Goal: Task Accomplishment & Management: Use online tool/utility

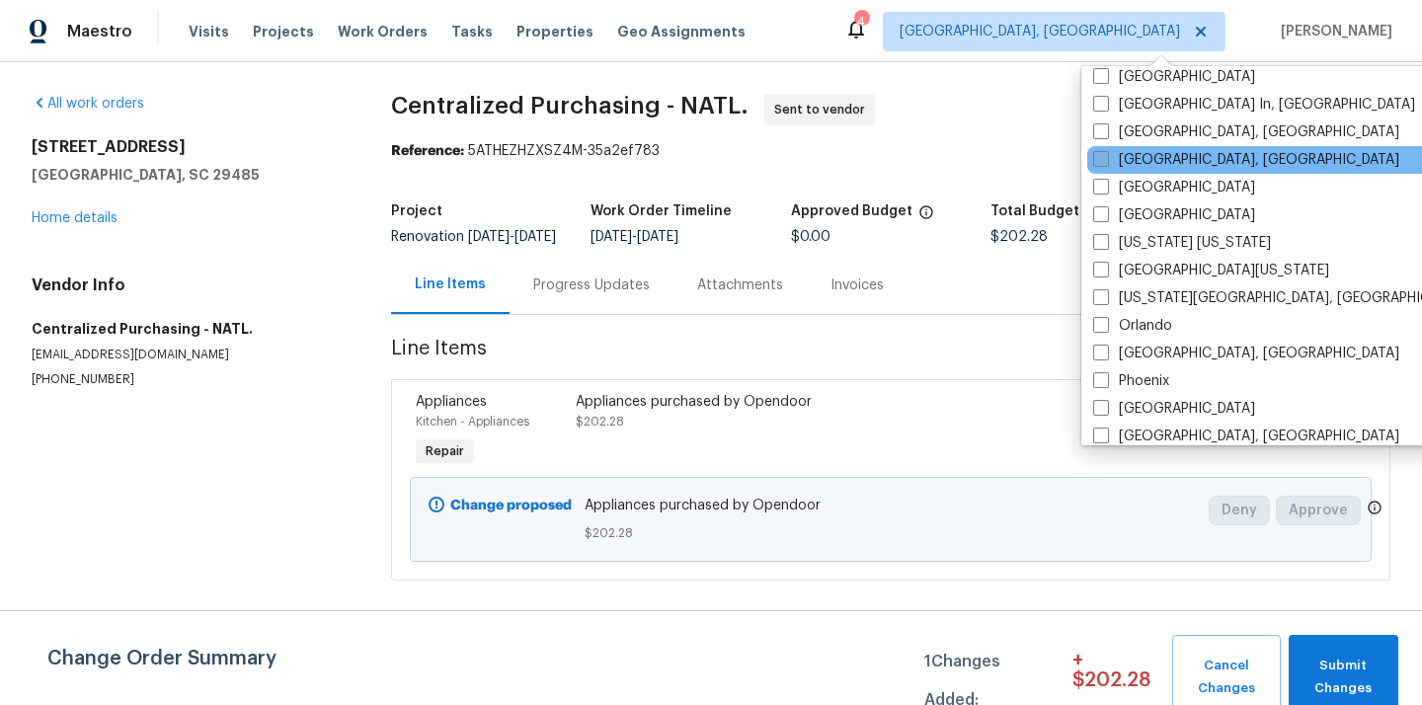
click at [1139, 163] on label "[GEOGRAPHIC_DATA], [GEOGRAPHIC_DATA]" at bounding box center [1246, 160] width 306 height 20
click at [1106, 163] on input "[GEOGRAPHIC_DATA], [GEOGRAPHIC_DATA]" at bounding box center [1099, 156] width 13 height 13
checkbox input "true"
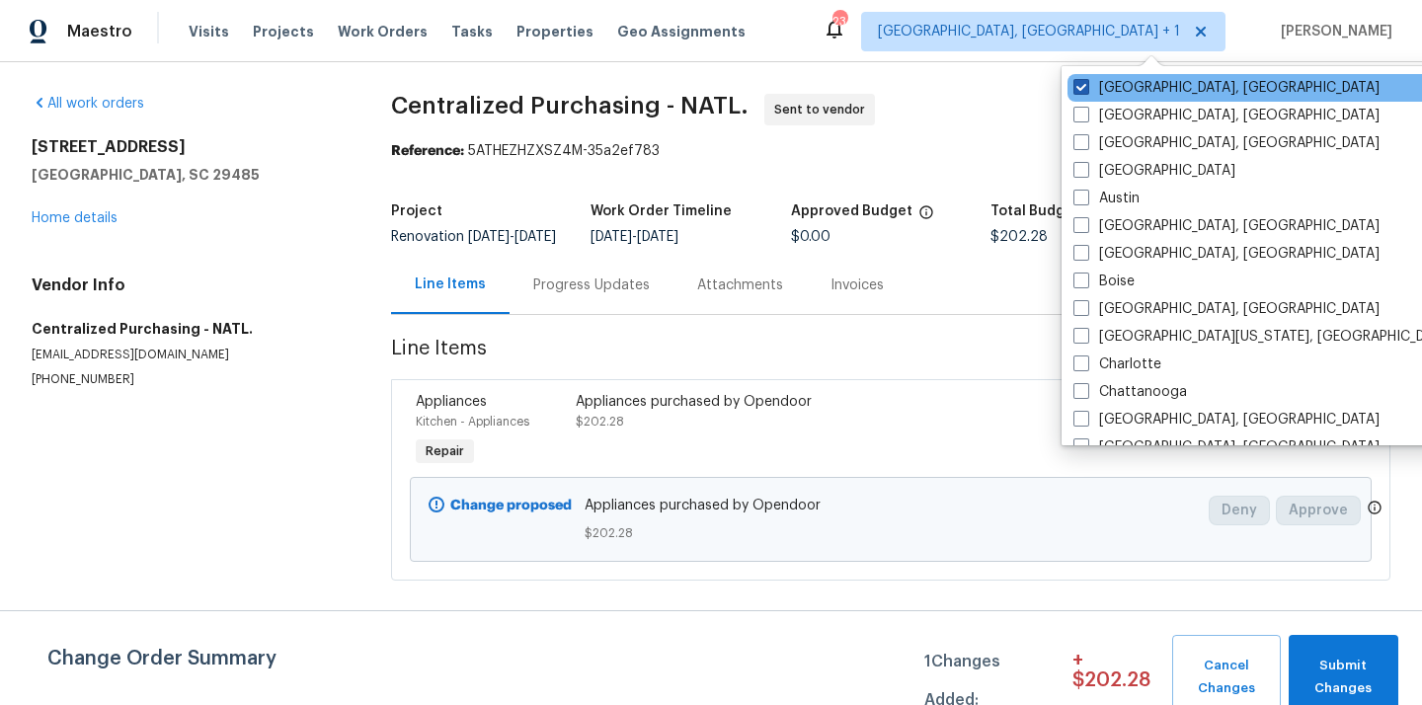
click at [1127, 86] on label "[GEOGRAPHIC_DATA], [GEOGRAPHIC_DATA]" at bounding box center [1226, 88] width 306 height 20
click at [1086, 86] on input "[GEOGRAPHIC_DATA], [GEOGRAPHIC_DATA]" at bounding box center [1079, 84] width 13 height 13
checkbox input "false"
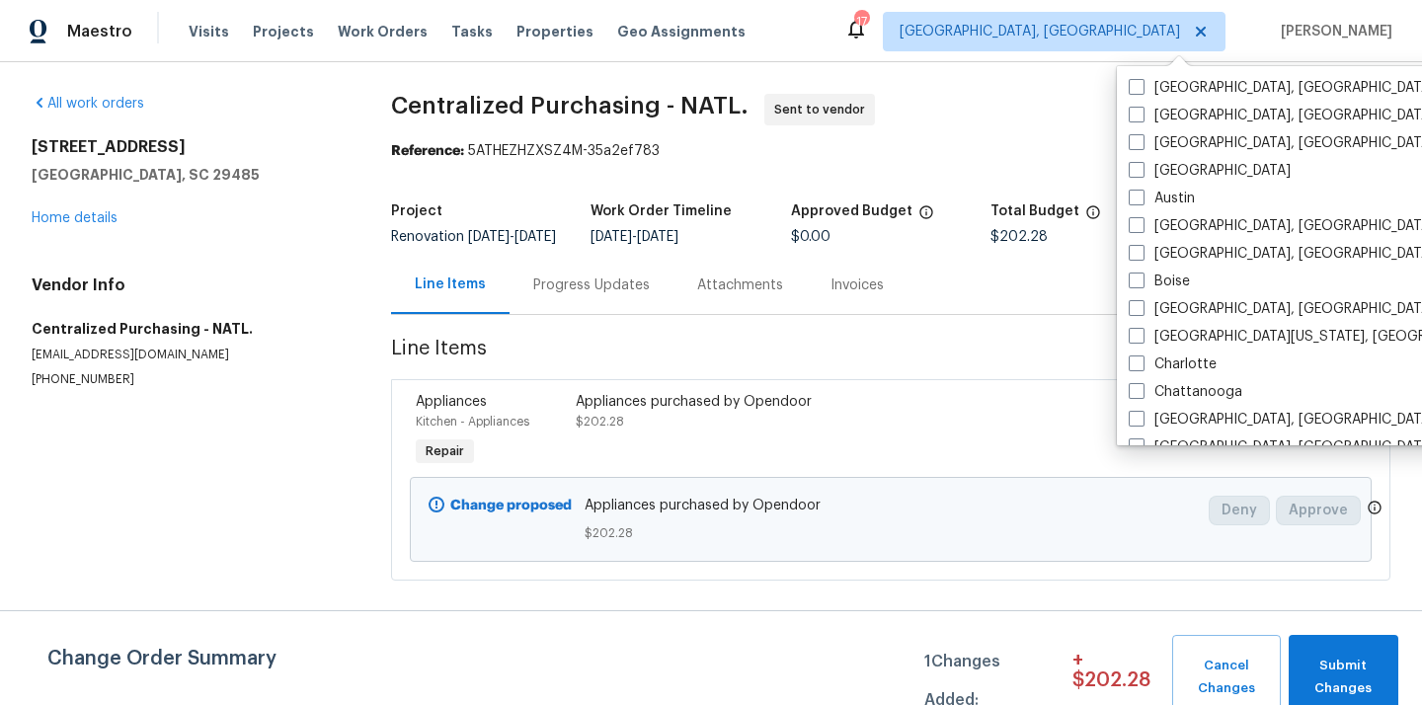
click at [242, 15] on div "Visits Projects Work Orders Tasks Properties Geo Assignments" at bounding box center [479, 32] width 581 height 40
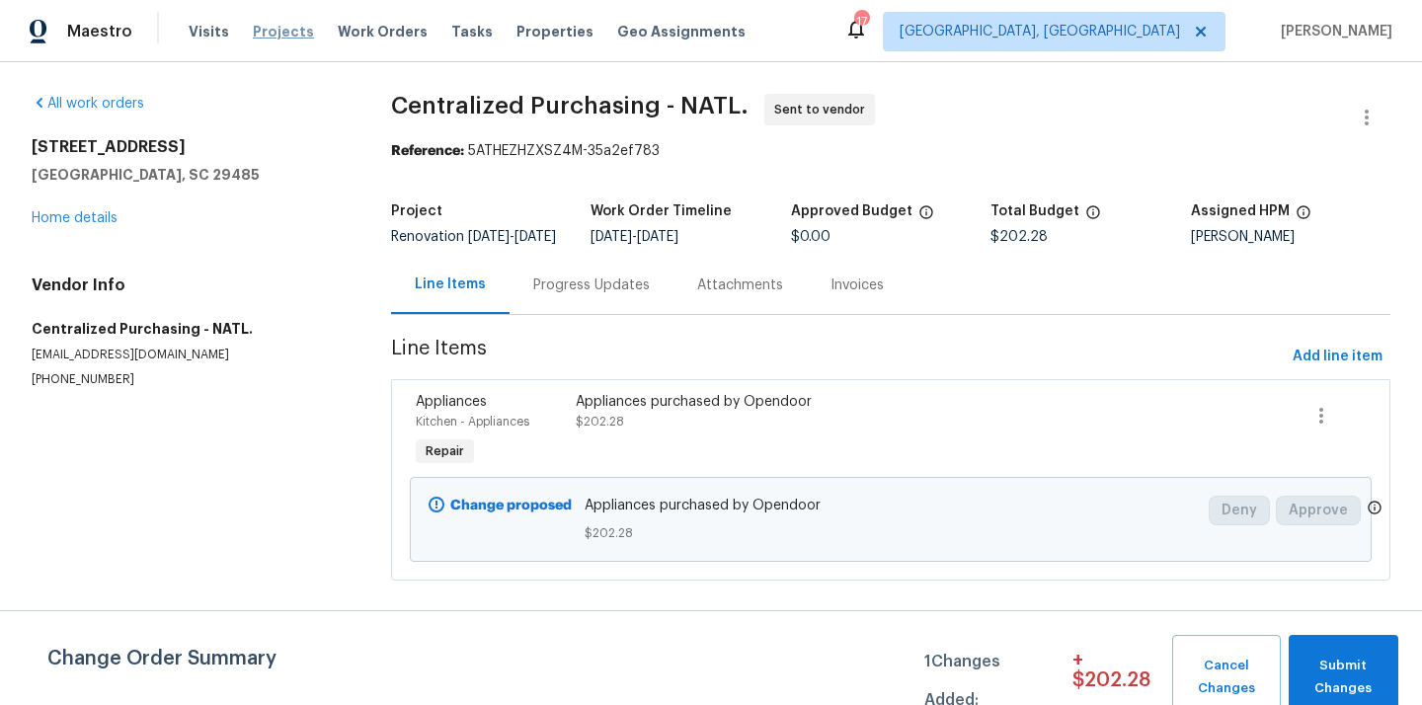
click at [264, 30] on span "Projects" at bounding box center [283, 32] width 61 height 20
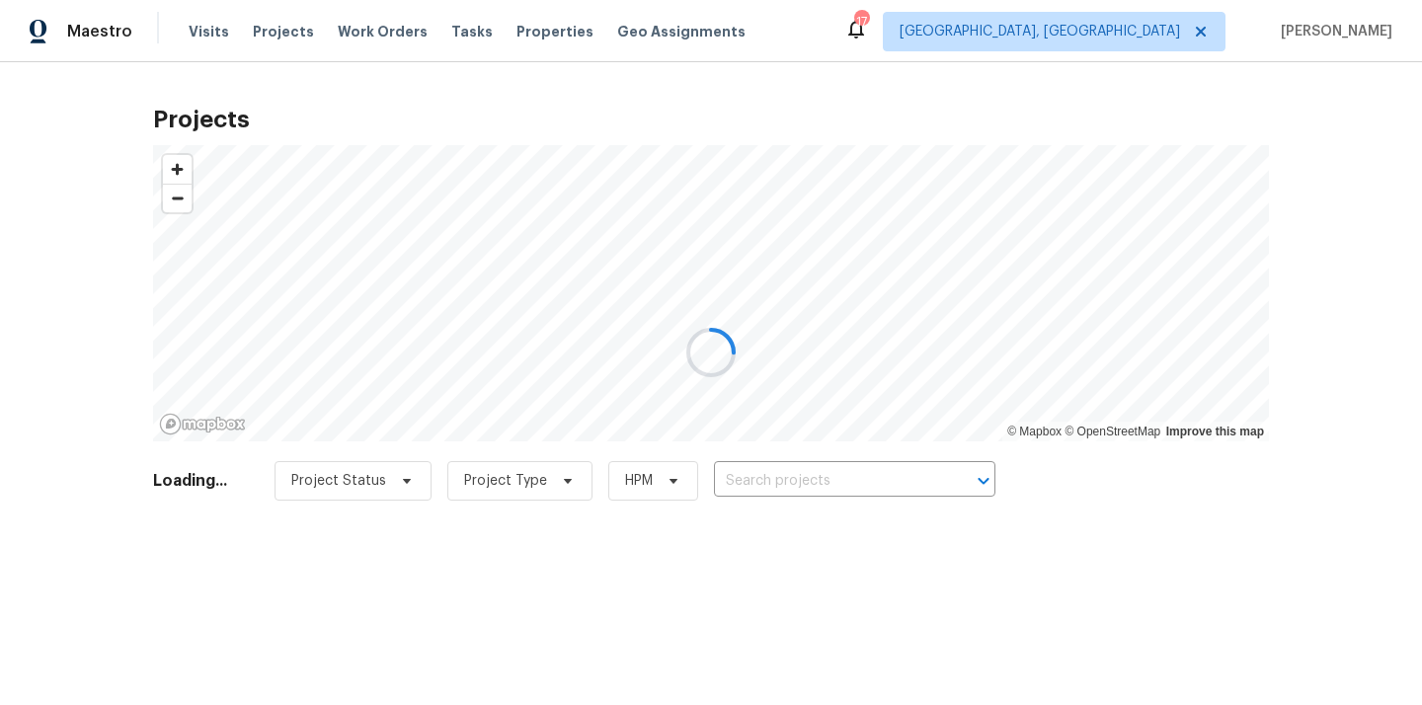
click at [884, 469] on div at bounding box center [711, 352] width 1422 height 705
click at [882, 472] on div at bounding box center [711, 352] width 1422 height 705
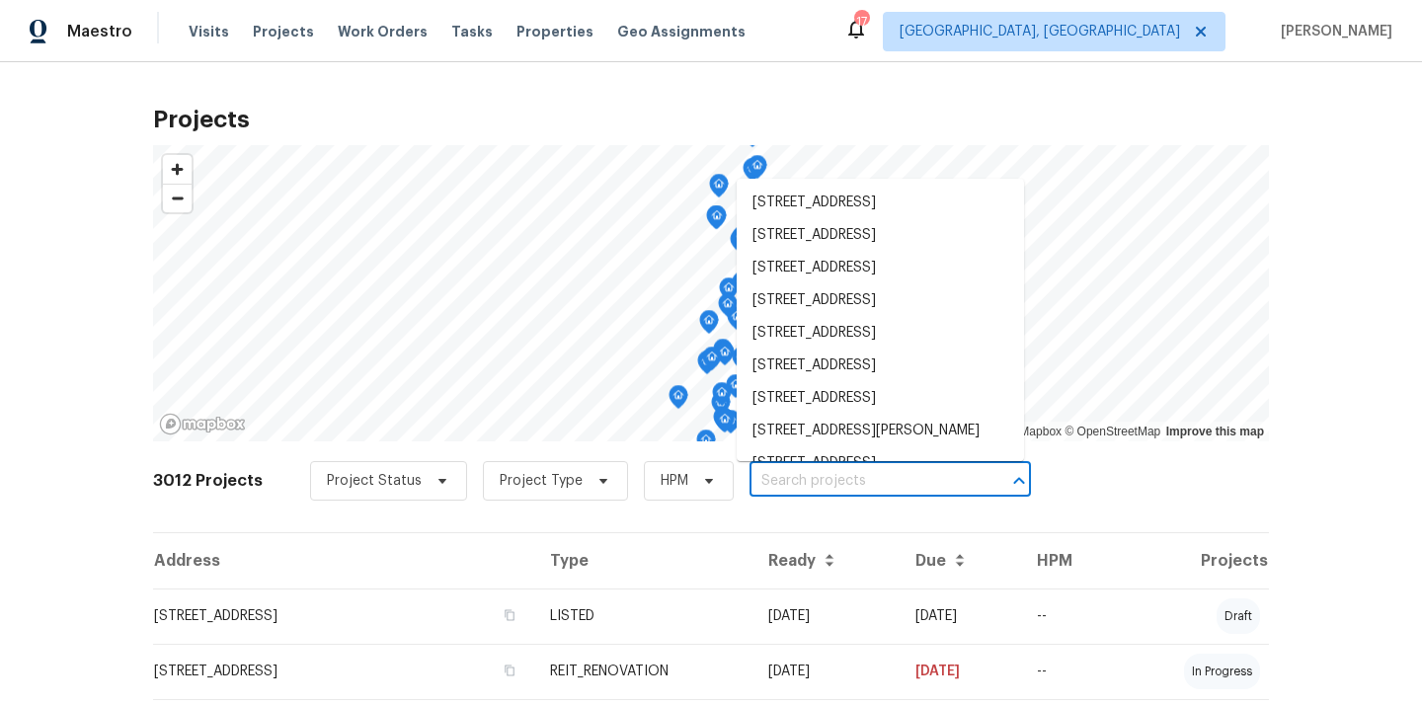
click at [882, 472] on input "text" at bounding box center [863, 481] width 226 height 31
paste input "[STREET_ADDRESS]"
type input "[STREET_ADDRESS]"
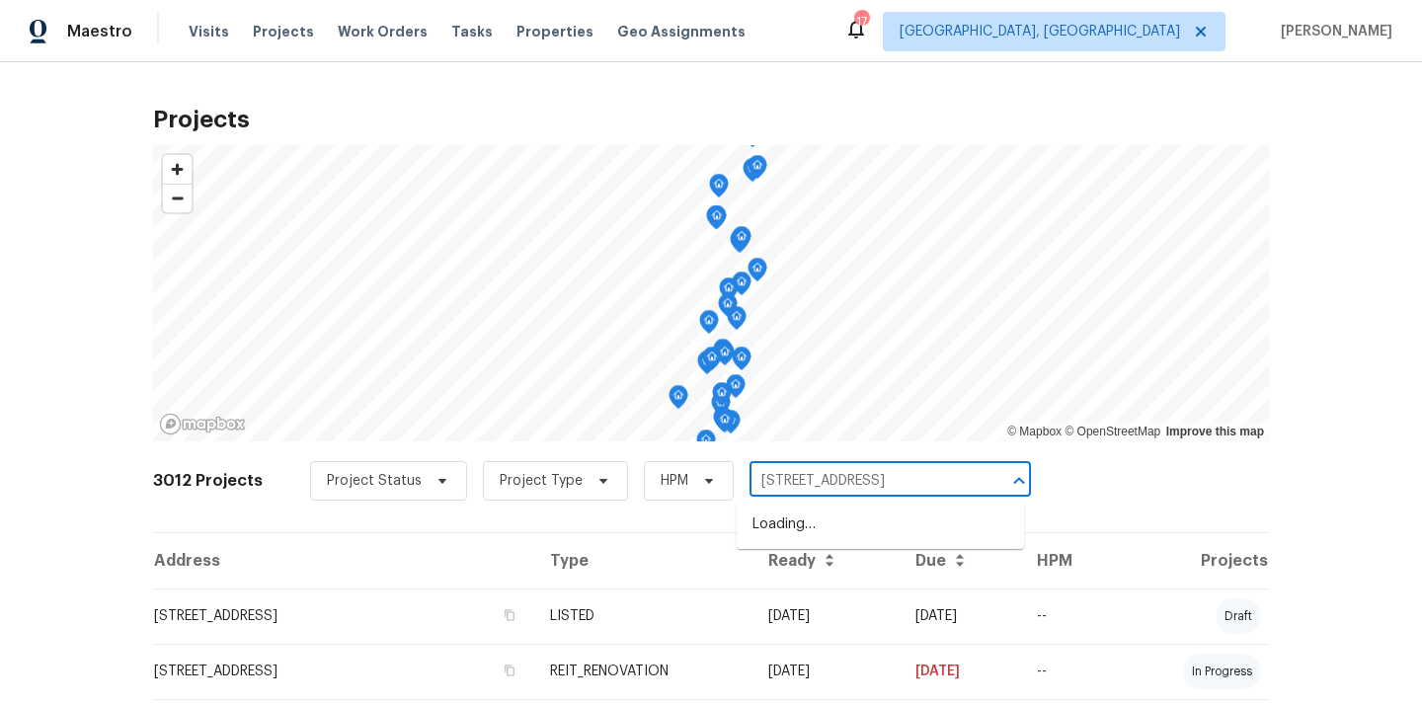
scroll to position [0, 48]
click at [876, 527] on li "[STREET_ADDRESS]" at bounding box center [880, 525] width 287 height 33
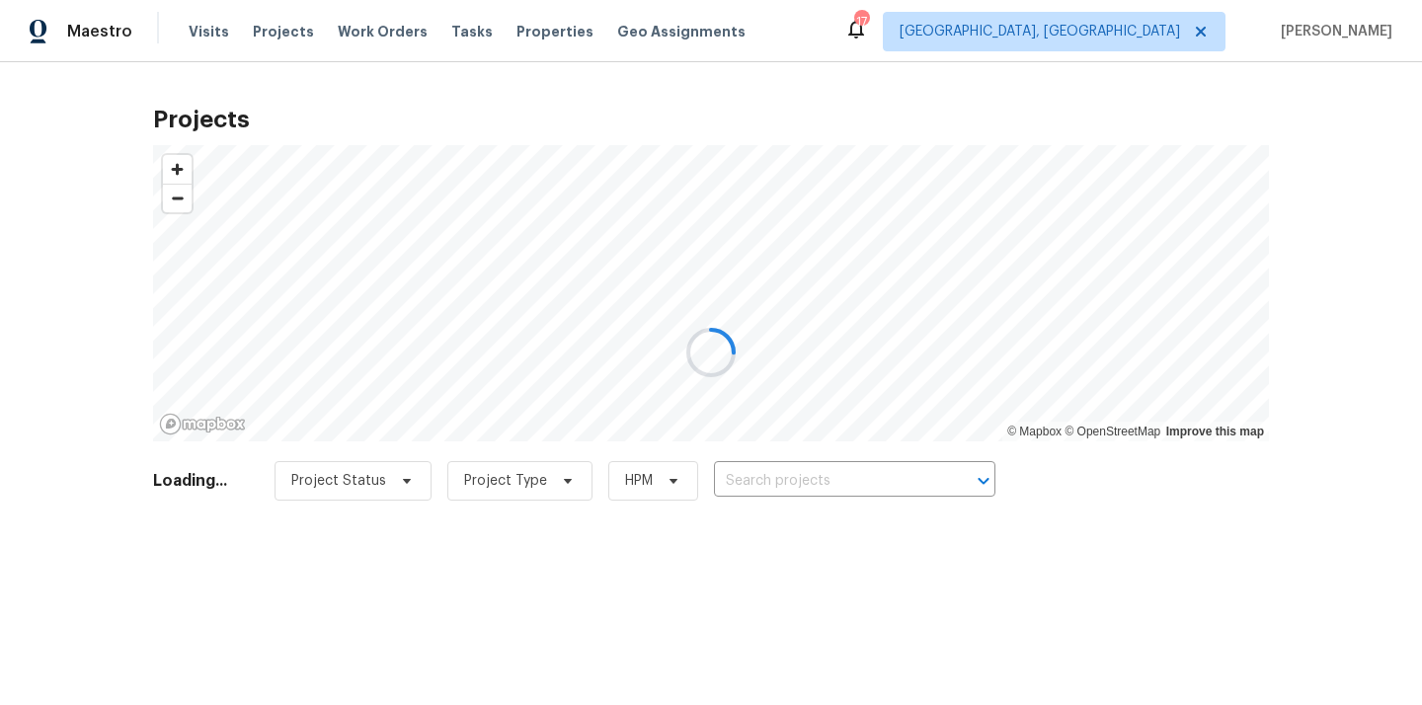
type input "[STREET_ADDRESS]"
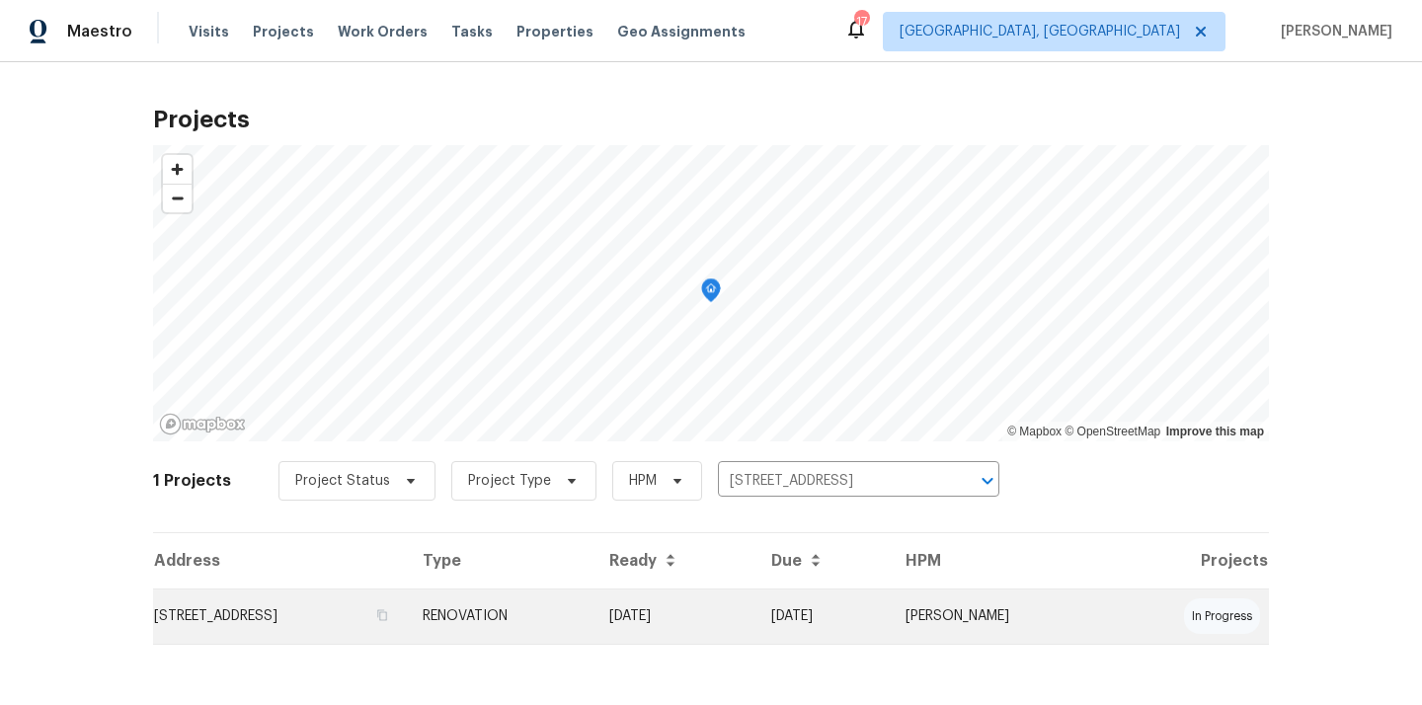
click at [593, 613] on td "RENOVATION" at bounding box center [500, 616] width 187 height 55
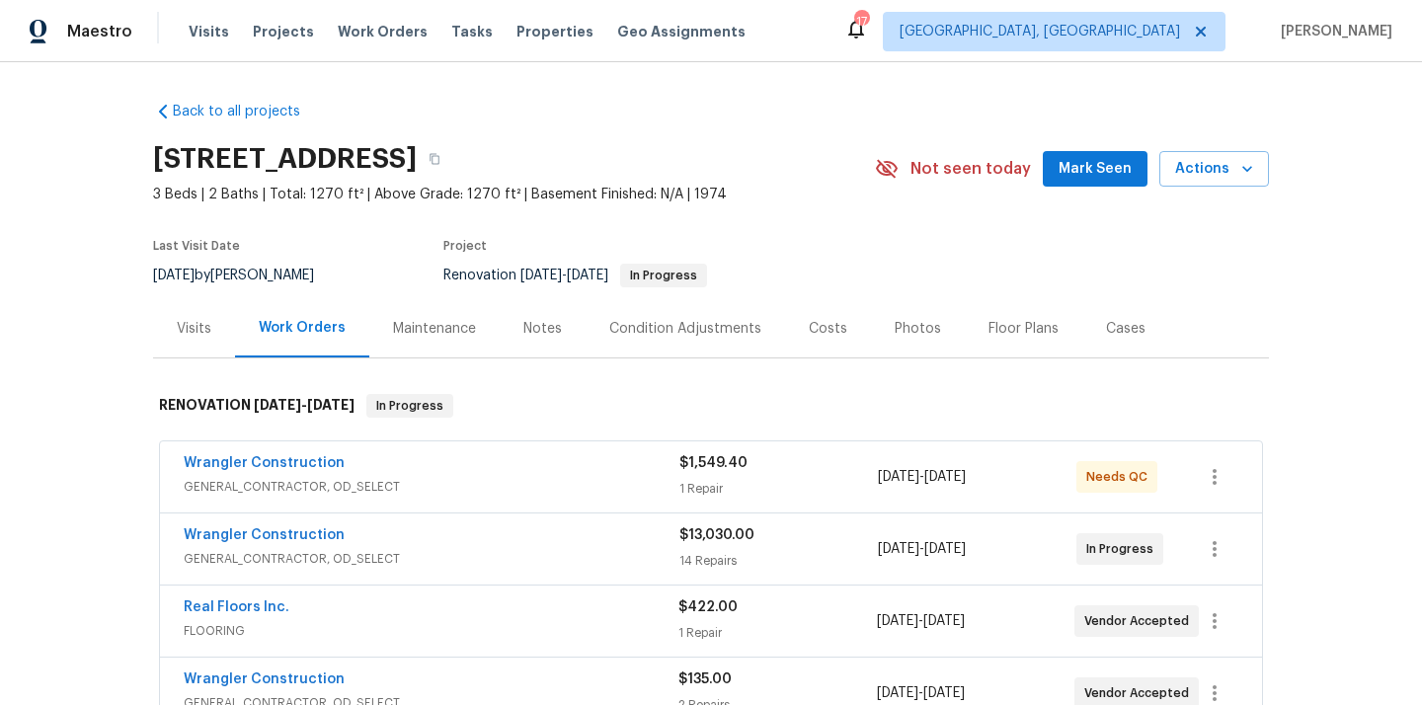
click at [417, 159] on h2 "[STREET_ADDRESS]" at bounding box center [285, 159] width 264 height 20
copy h2 "33428"
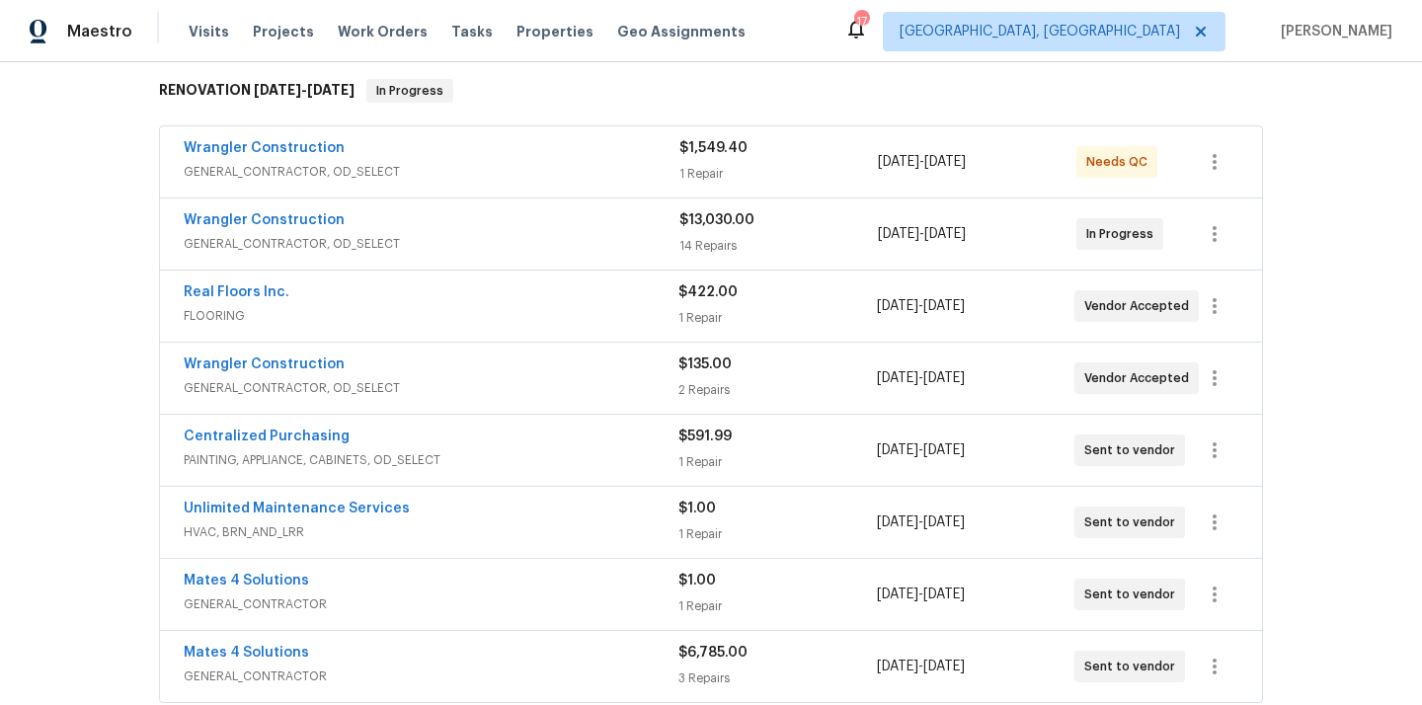
scroll to position [351, 0]
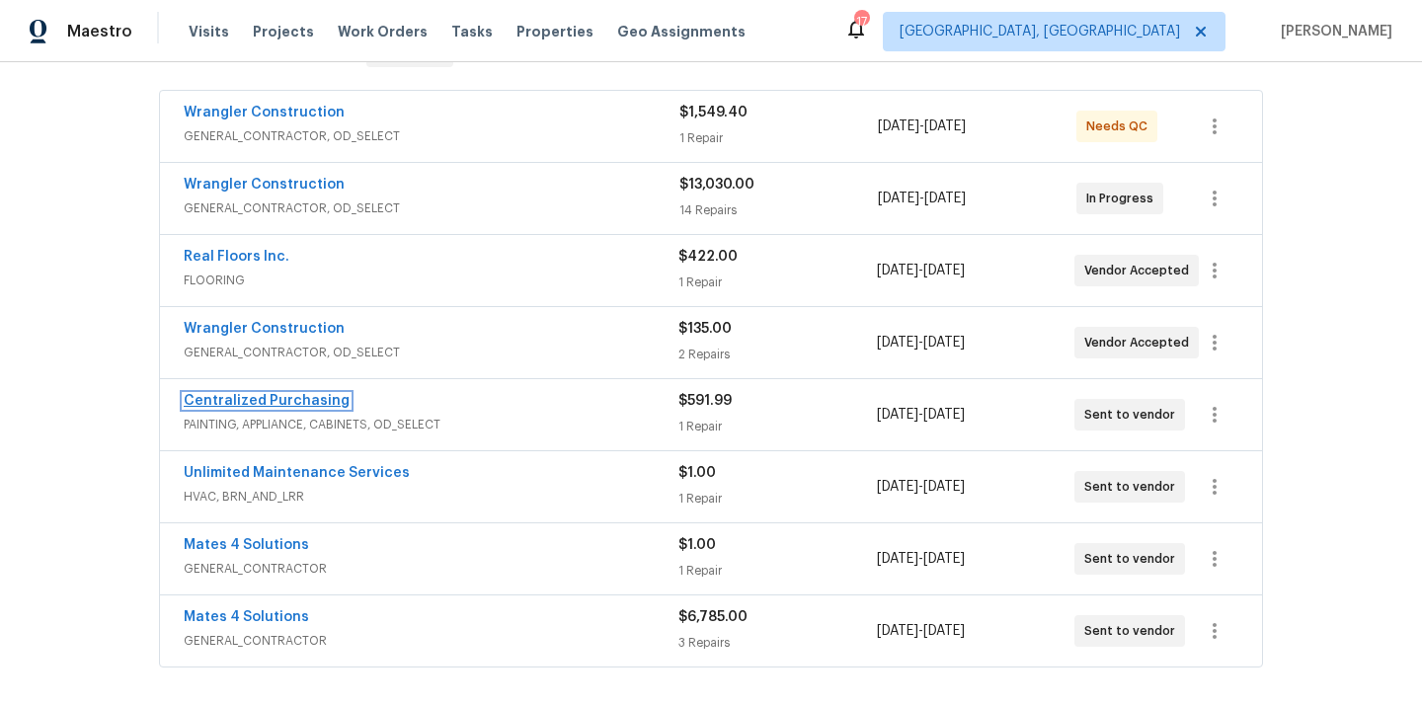
click at [296, 404] on link "Centralized Purchasing" at bounding box center [267, 401] width 166 height 14
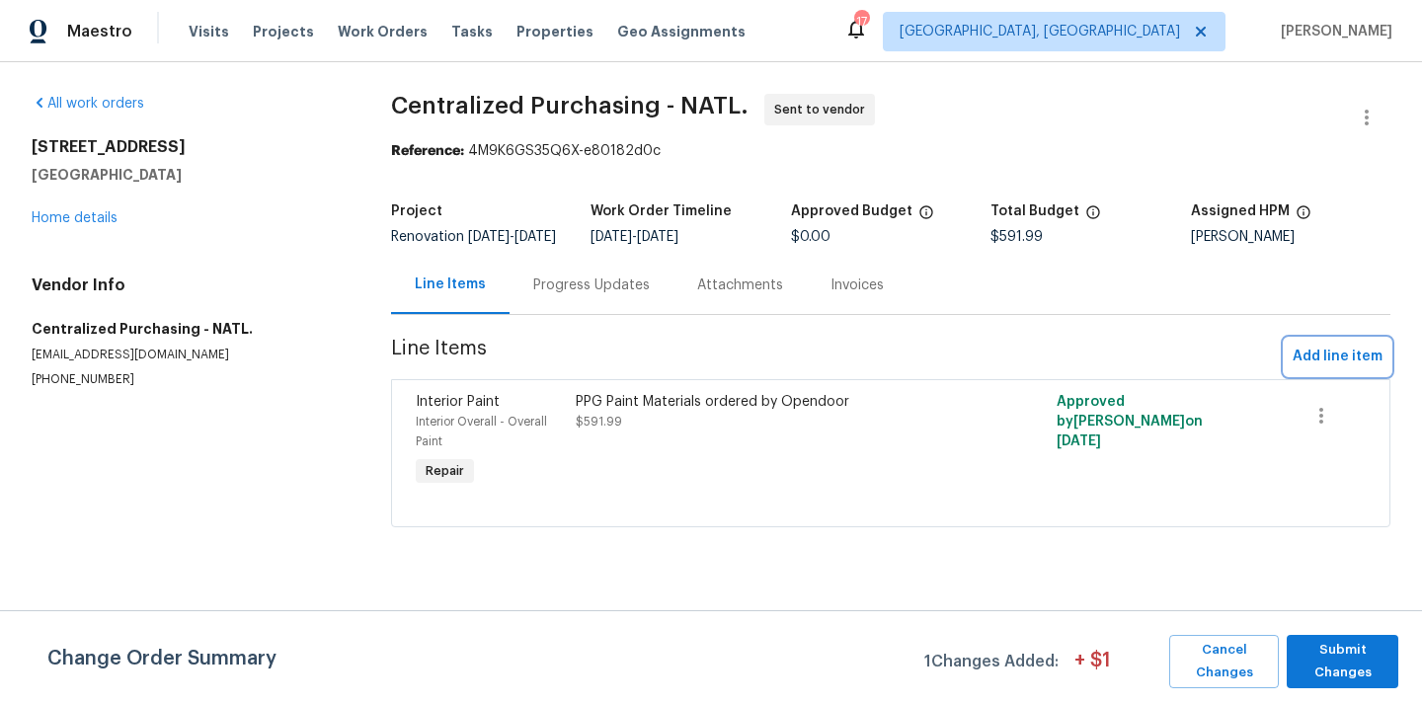
click at [1309, 360] on span "Add line item" at bounding box center [1338, 357] width 90 height 25
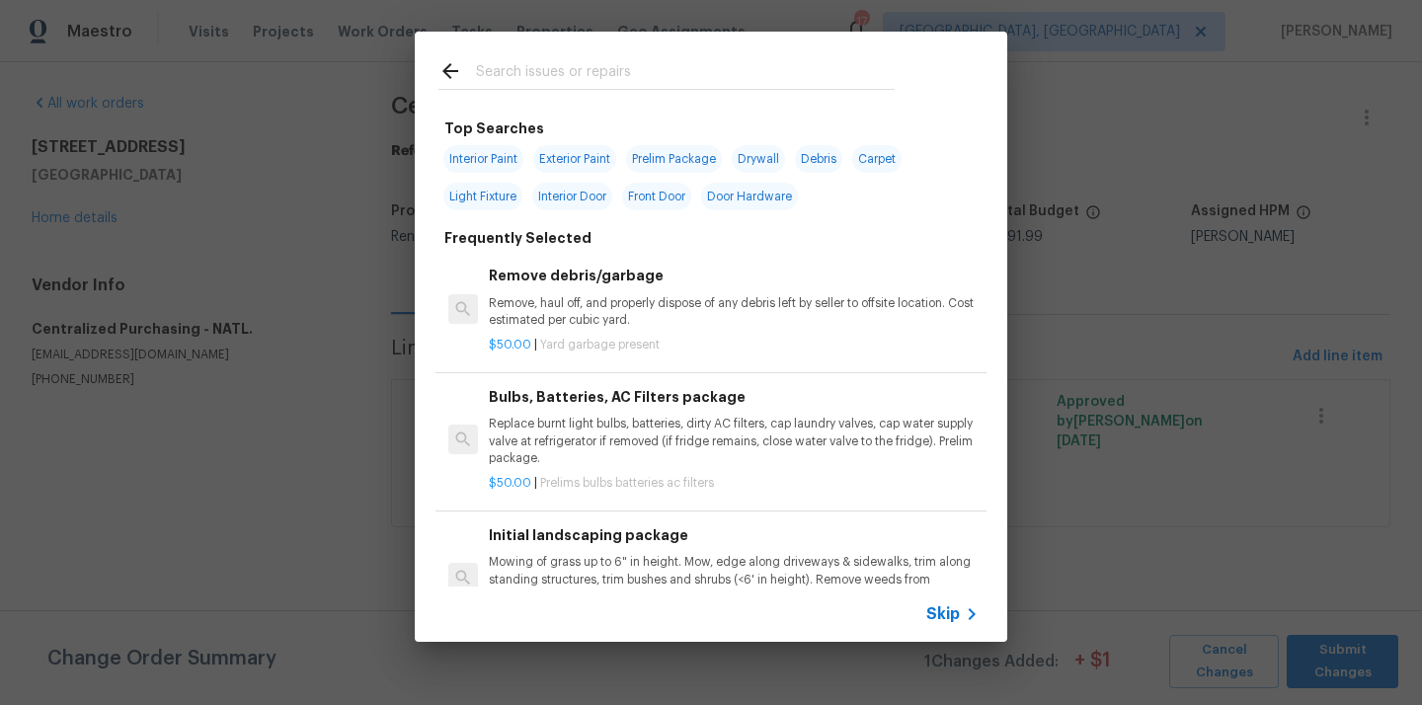
click at [775, 77] on input "text" at bounding box center [685, 74] width 419 height 30
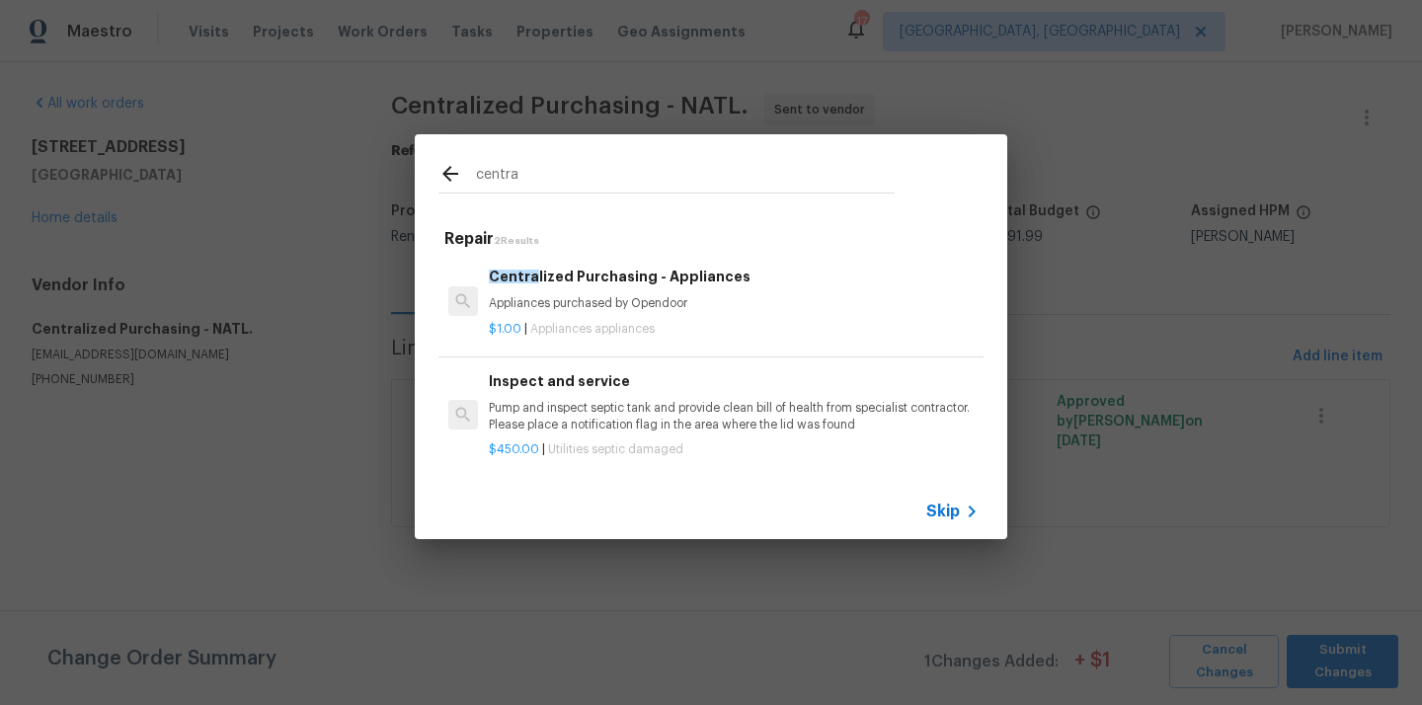
type input "centra"
click at [636, 281] on h6 "Centra lized Purchasing - Appliances" at bounding box center [734, 277] width 490 height 22
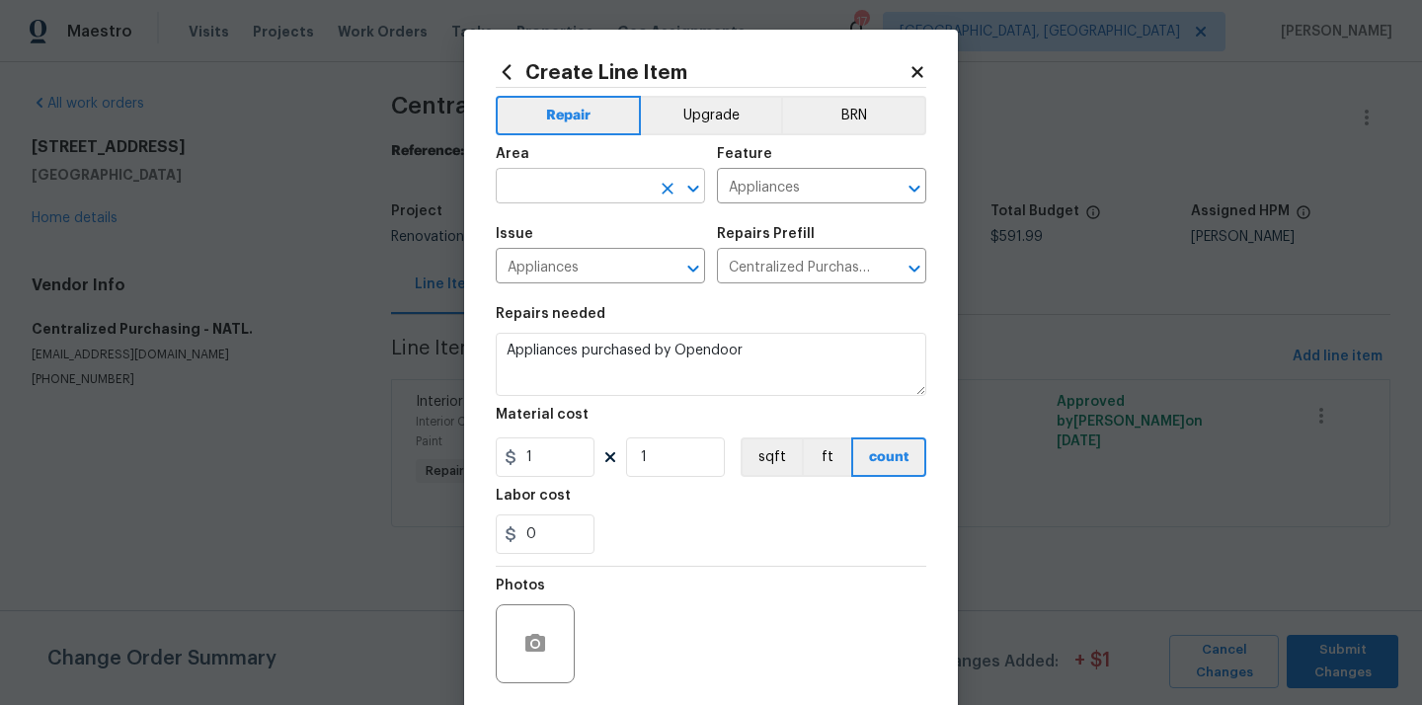
click at [561, 194] on input "text" at bounding box center [573, 188] width 154 height 31
click at [560, 242] on li "Kitchen" at bounding box center [600, 232] width 209 height 33
type input "Kitchen"
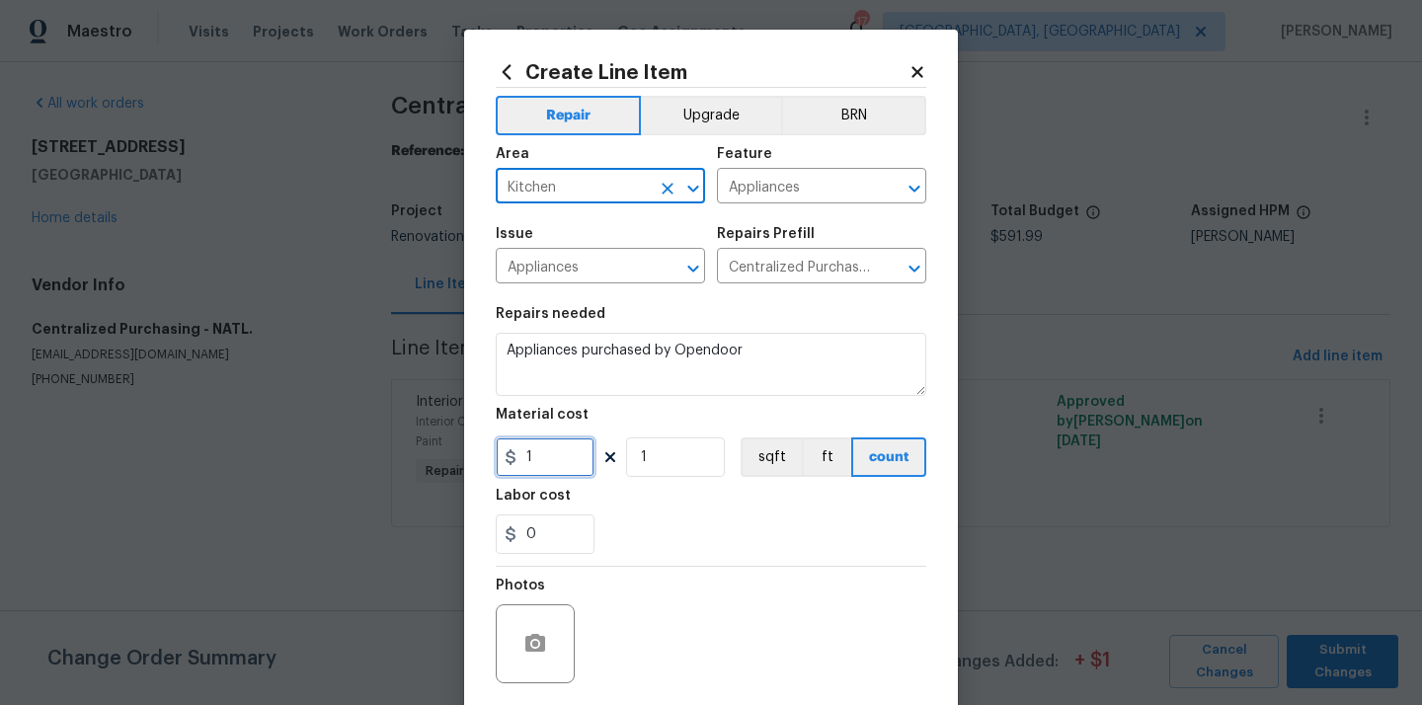
drag, startPoint x: 546, startPoint y: 463, endPoint x: 480, endPoint y: 460, distance: 66.2
click at [480, 460] on div "Create Line Item Repair Upgrade BRN Area Kitchen ​ Feature Appliances ​ Issue A…" at bounding box center [711, 425] width 494 height 791
paste input "439.75"
type input "439.75"
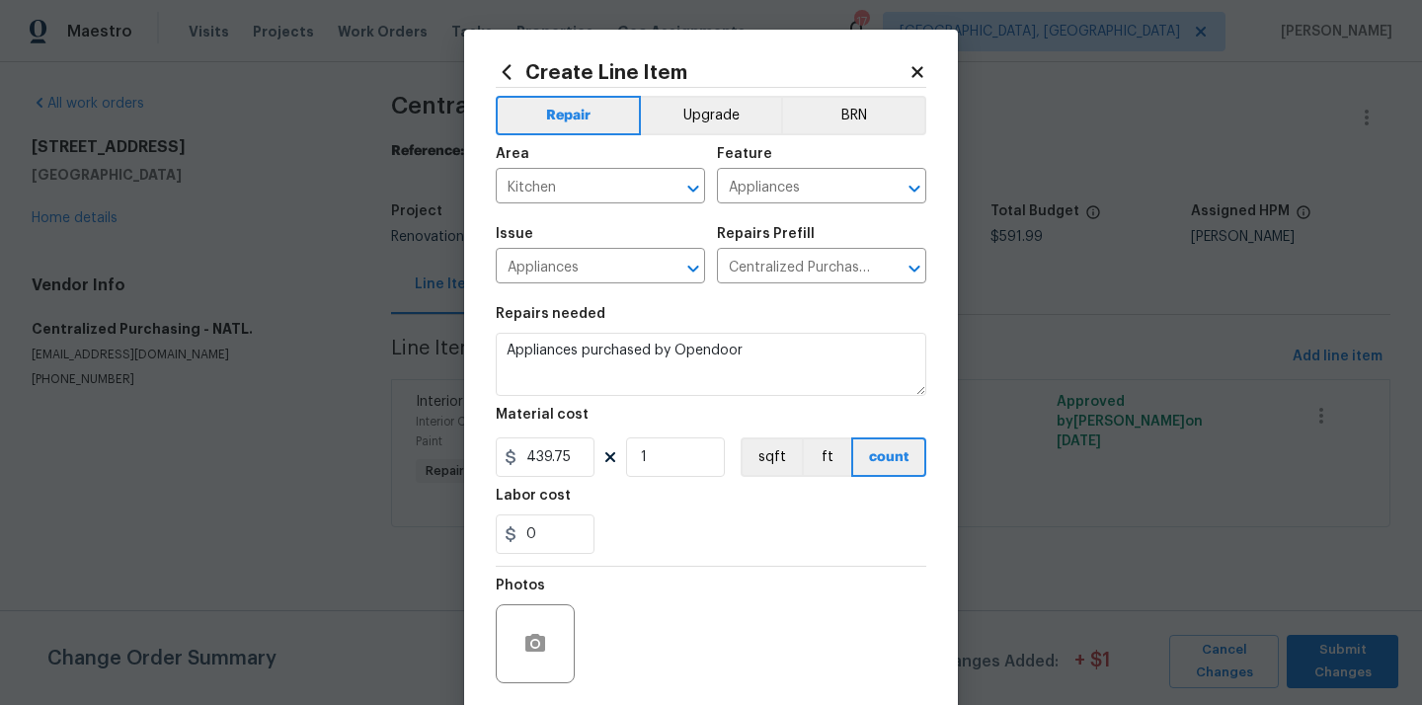
click at [689, 530] on div "0" at bounding box center [711, 534] width 431 height 40
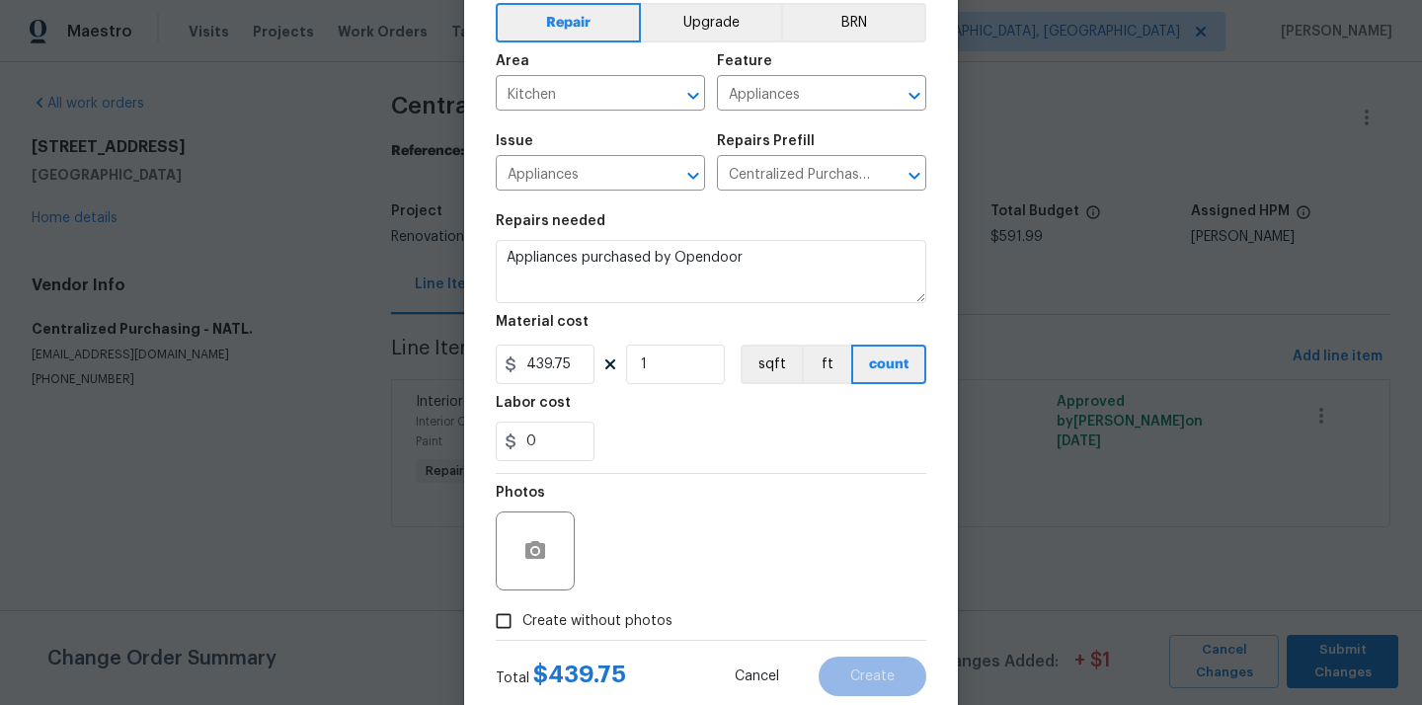
scroll to position [146, 0]
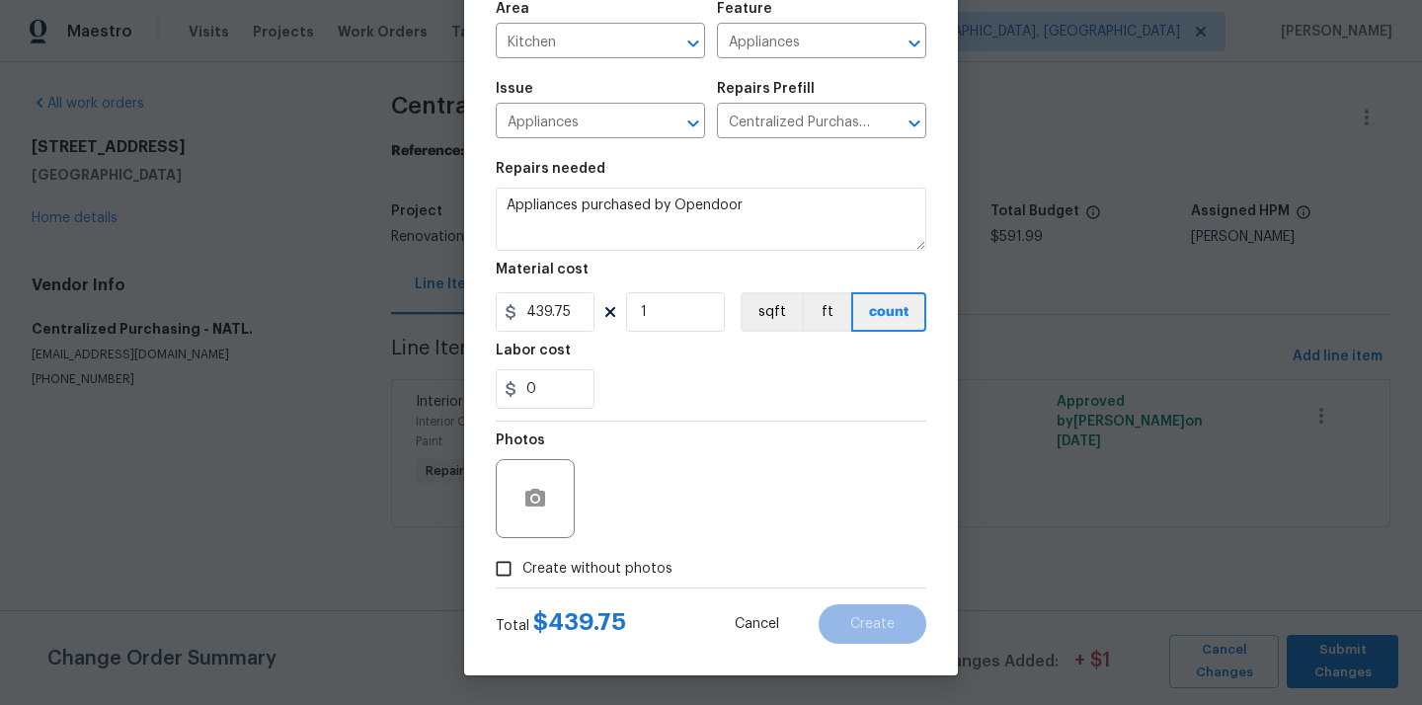
click at [655, 563] on span "Create without photos" at bounding box center [597, 569] width 150 height 21
click at [522, 563] on input "Create without photos" at bounding box center [504, 569] width 38 height 38
checkbox input "true"
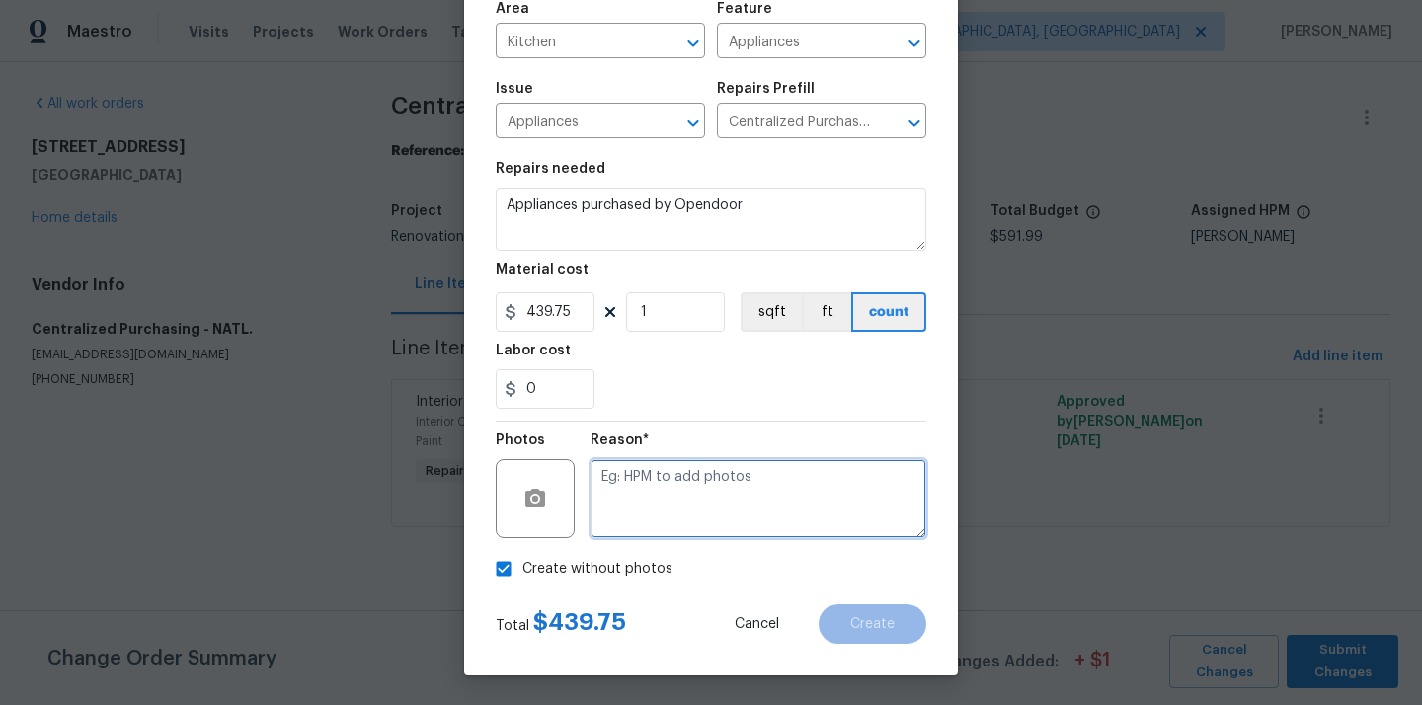
click at [729, 478] on textarea at bounding box center [759, 498] width 336 height 79
type textarea "N/A"
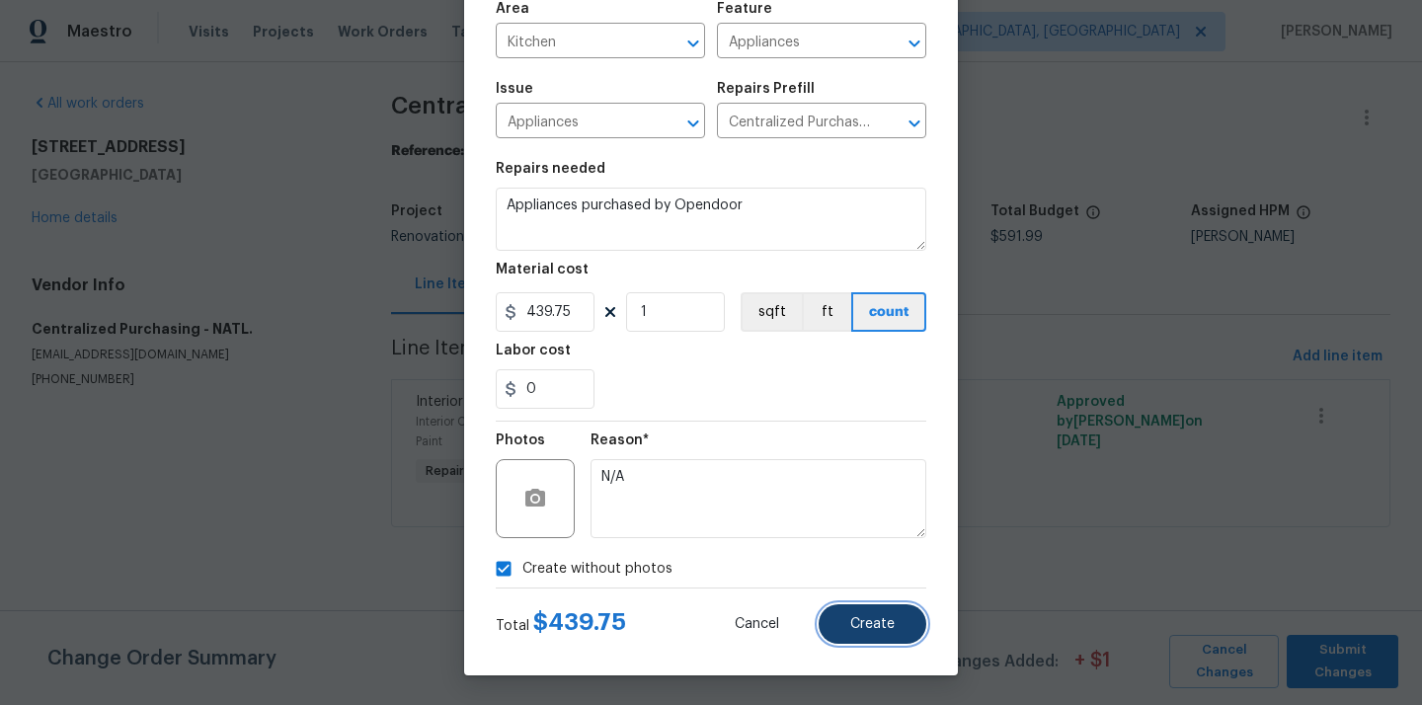
click at [872, 608] on button "Create" at bounding box center [873, 624] width 108 height 40
